Goal: Use online tool/utility: Use online tool/utility

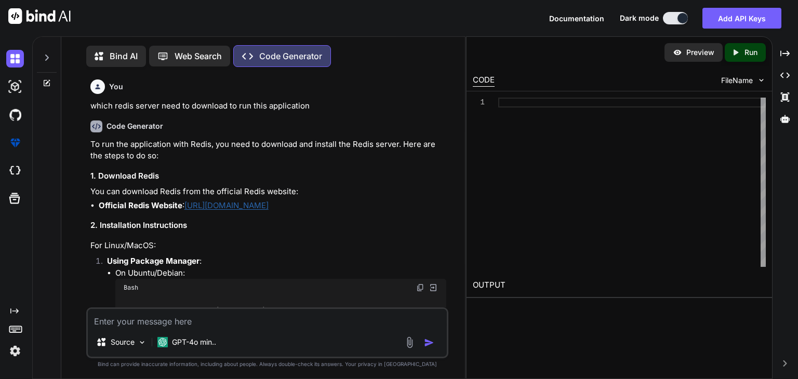
type textarea "x"
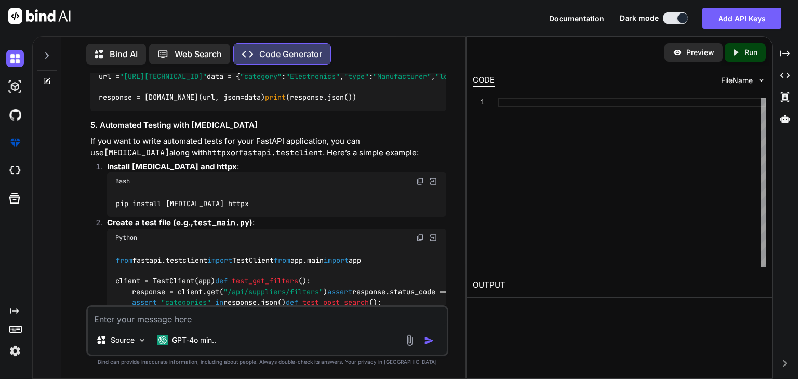
scroll to position [1531, 0]
click at [230, 325] on textarea at bounding box center [267, 316] width 359 height 19
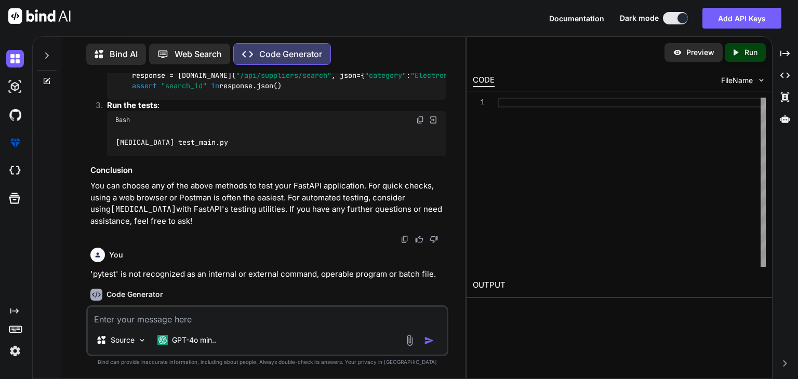
scroll to position [1768, 0]
click at [420, 5] on img at bounding box center [420, 1] width 8 height 8
click at [224, 316] on textarea at bounding box center [267, 316] width 359 height 19
paste textarea "INFO: [TECHNICAL_ID] - "GET / HTTP/1.1" 404 Not Found INFO: [TECHNICAL_ID] - "G…"
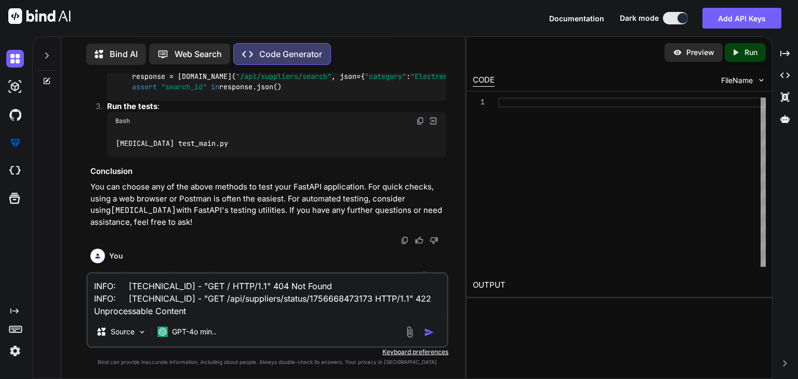
click at [93, 285] on textarea "INFO: [TECHNICAL_ID] - "GET / HTTP/1.1" 404 Not Found INFO: [TECHNICAL_ID] - "G…" at bounding box center [267, 296] width 359 height 44
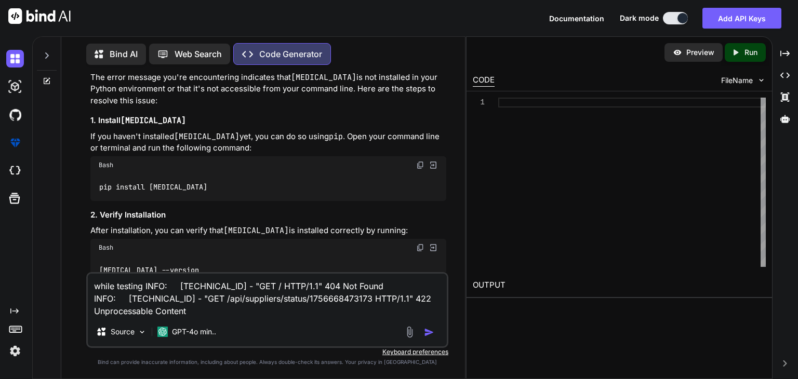
scroll to position [1949, 0]
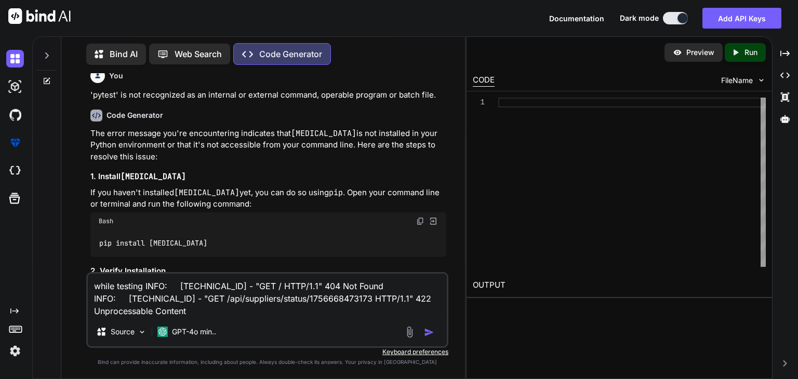
type textarea "while testing INFO: [TECHNICAL_ID] - "GET / HTTP/1.1" 404 Not Found INFO: [TECH…"
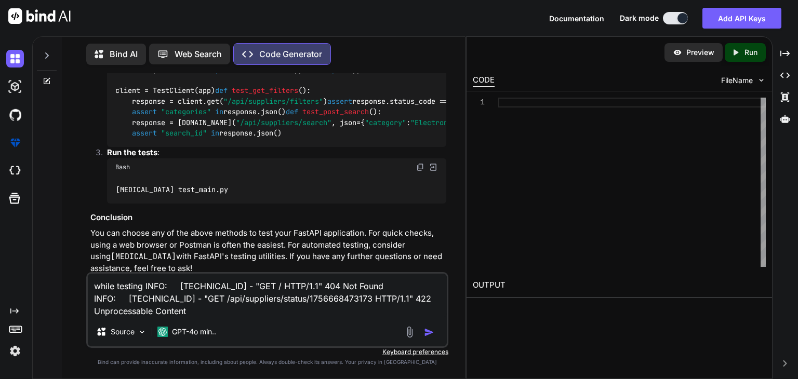
scroll to position [1692, 0]
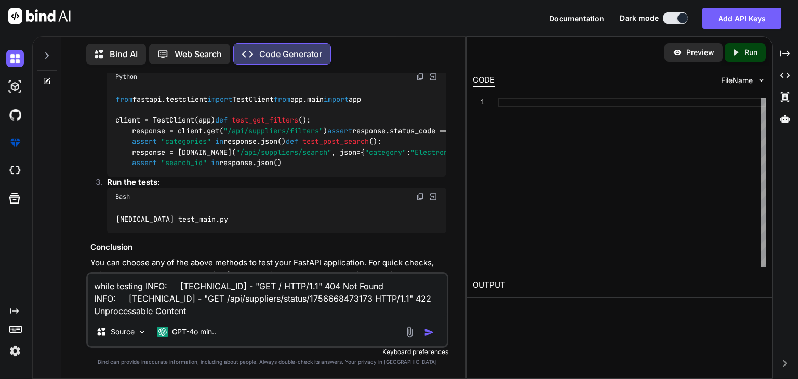
click at [422, 24] on img at bounding box center [420, 20] width 8 height 8
click at [745, 248] on div at bounding box center [632, 182] width 268 height 169
click at [231, 316] on textarea "while testing INFO: [TECHNICAL_ID] - "GET / HTTP/1.1" 404 Not Found INFO: [TECH…" at bounding box center [267, 296] width 359 height 44
paste textarea "================================================= test session starts =========…"
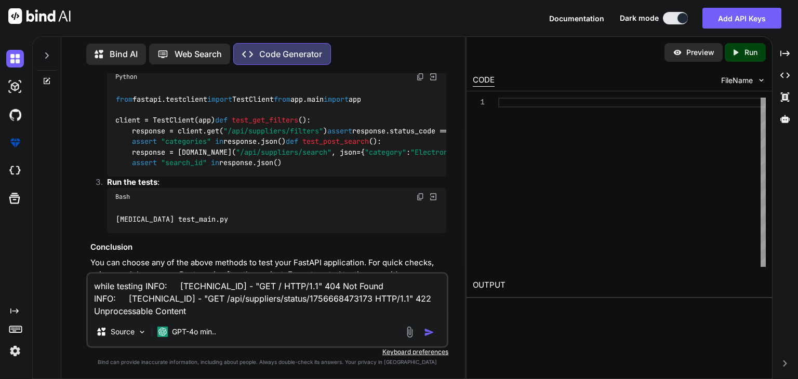
type textarea "================================================= test session starts =========…"
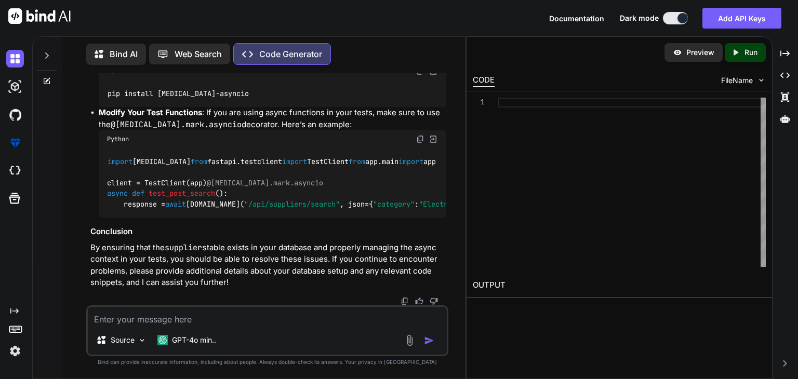
scroll to position [11953, 0]
click at [417, 75] on img at bounding box center [420, 71] width 8 height 8
click at [748, 198] on div at bounding box center [632, 182] width 268 height 169
click at [236, 318] on textarea at bounding box center [267, 316] width 359 height 19
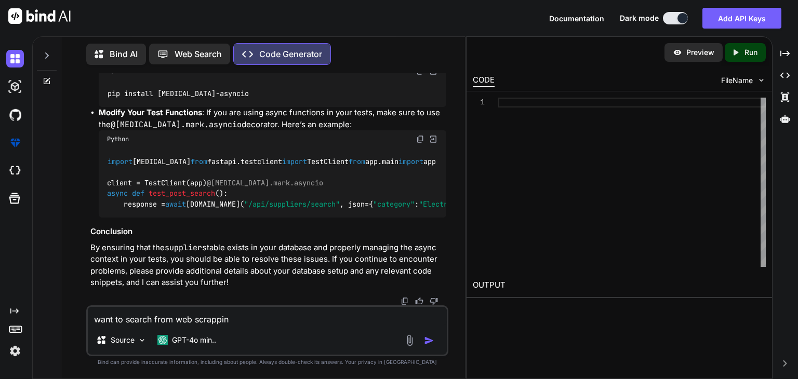
type textarea "want to search from web scrapping"
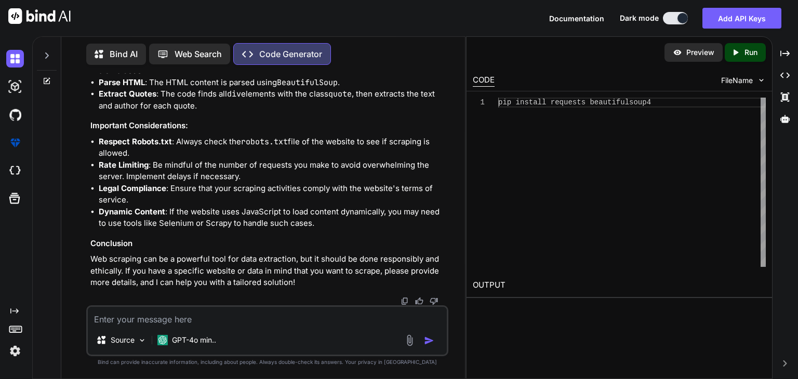
scroll to position [12485, 0]
drag, startPoint x: 270, startPoint y: 141, endPoint x: 112, endPoint y: 141, distance: 158.4
